Goal: Task Accomplishment & Management: Use online tool/utility

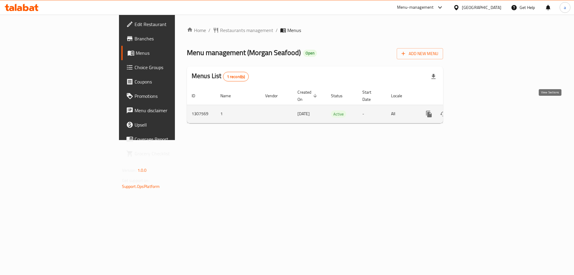
click at [476, 110] on icon "enhanced table" at bounding box center [472, 113] width 7 height 7
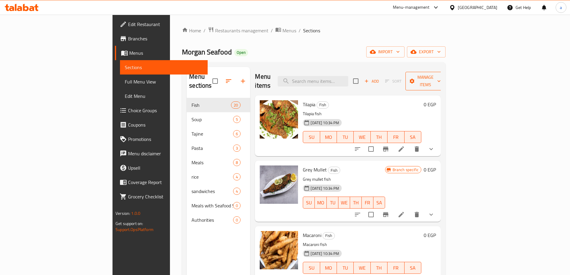
click at [445, 81] on button "Manage items" at bounding box center [425, 81] width 40 height 19
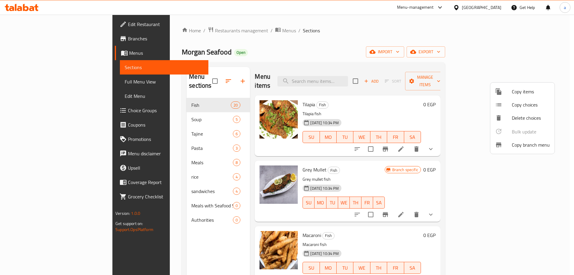
click at [526, 147] on span "Copy branch menu" at bounding box center [531, 144] width 38 height 7
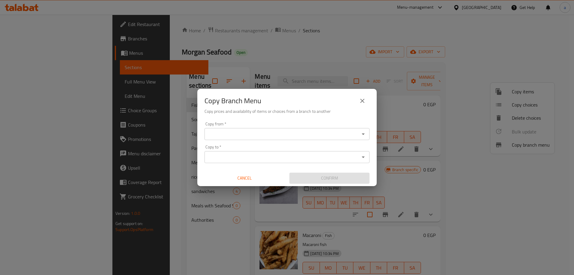
click at [281, 134] on input "Copy from   *" at bounding box center [282, 134] width 152 height 8
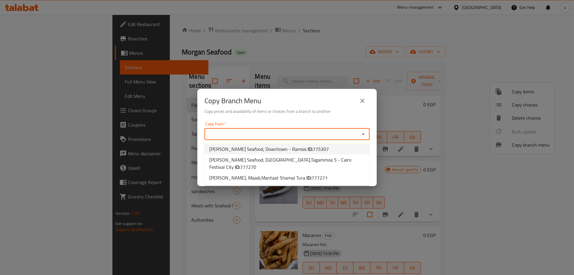
click at [313, 152] on span "775307" at bounding box center [321, 148] width 16 height 9
type input "[PERSON_NAME] Seafood, Downtown - Ramsis"
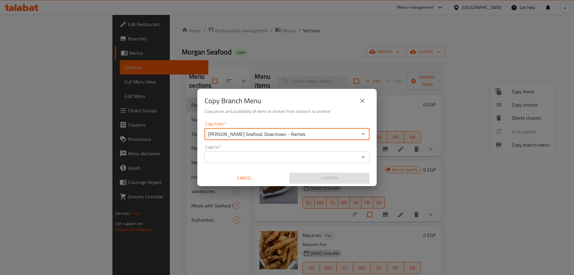
click at [292, 156] on input "Copy to   *" at bounding box center [282, 157] width 152 height 8
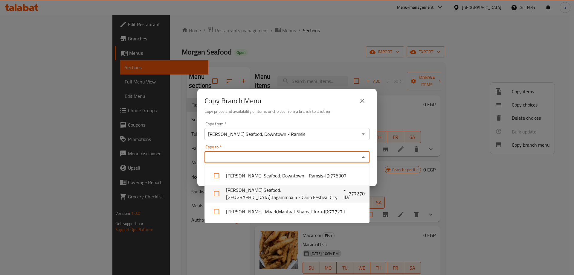
click at [337, 186] on li "[PERSON_NAME] Seafood, [GEOGRAPHIC_DATA],Tagammoa 5 - Cairo Festival City - ID:…" at bounding box center [287, 194] width 165 height 18
checkbox input "true"
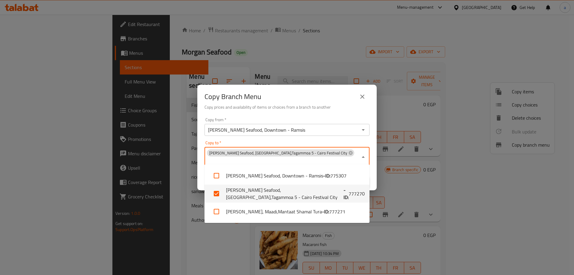
click at [428, 178] on div "Copy Branch Menu Copy prices and availability of items or choices from a branch…" at bounding box center [287, 137] width 574 height 275
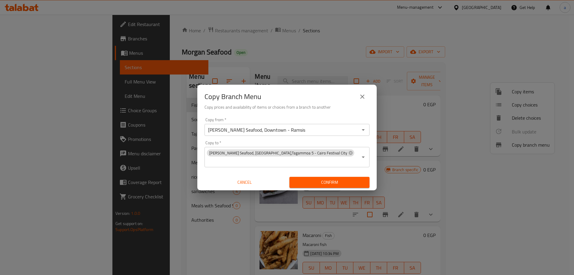
click at [362, 180] on span "Confirm" at bounding box center [329, 182] width 71 height 7
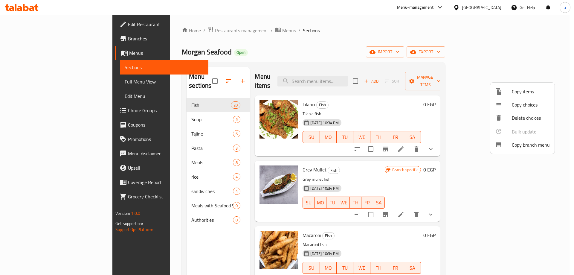
click at [34, 43] on div at bounding box center [287, 137] width 574 height 275
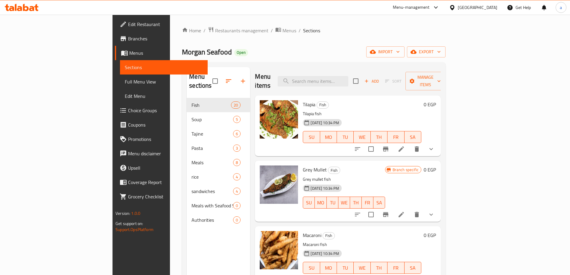
click at [128, 40] on span "Branches" at bounding box center [165, 38] width 75 height 7
